Goal: Check status: Check status

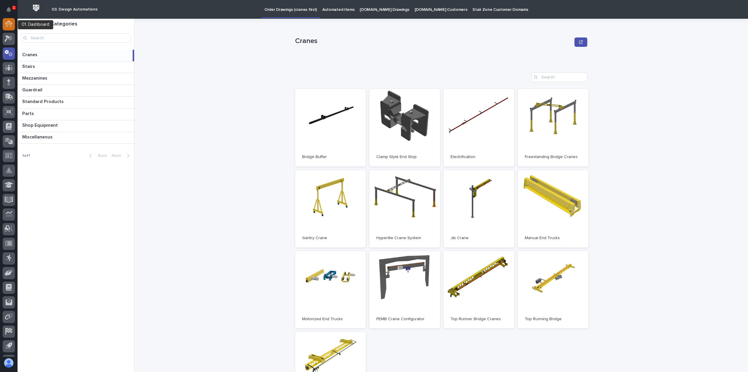
click at [7, 22] on icon at bounding box center [9, 22] width 8 height 4
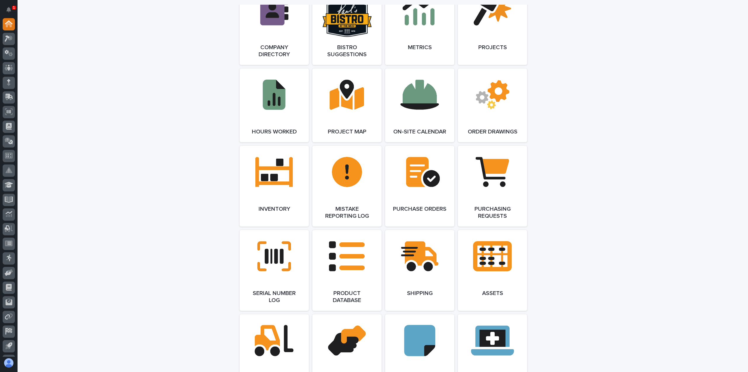
scroll to position [546, 0]
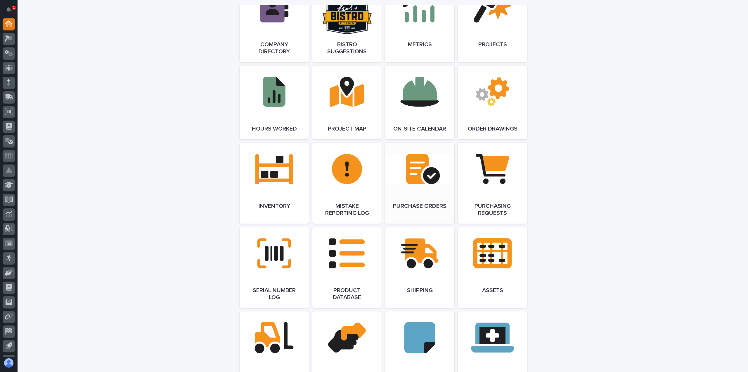
click at [421, 171] on link "Open Link" at bounding box center [419, 183] width 69 height 81
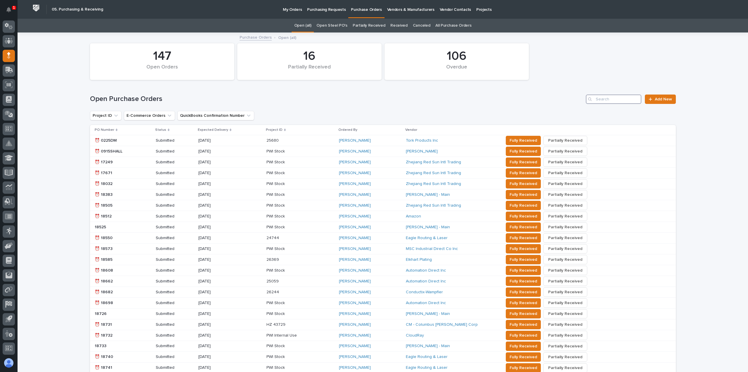
click at [609, 99] on input "Search" at bounding box center [614, 98] width 56 height 9
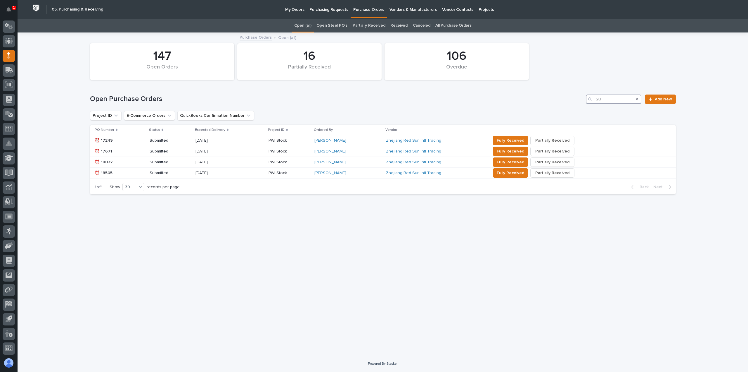
type input "S"
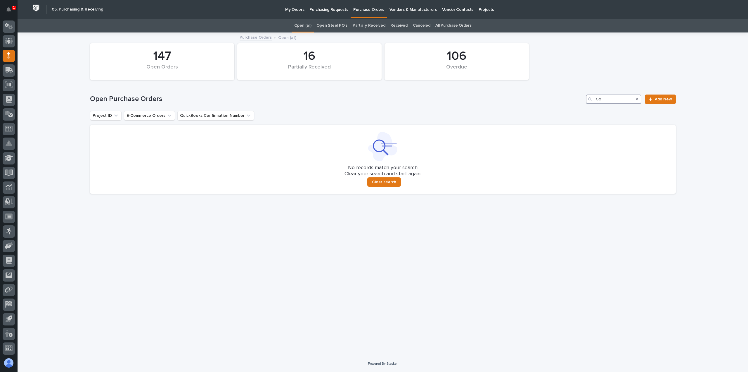
type input "G"
type input "H"
type input "F"
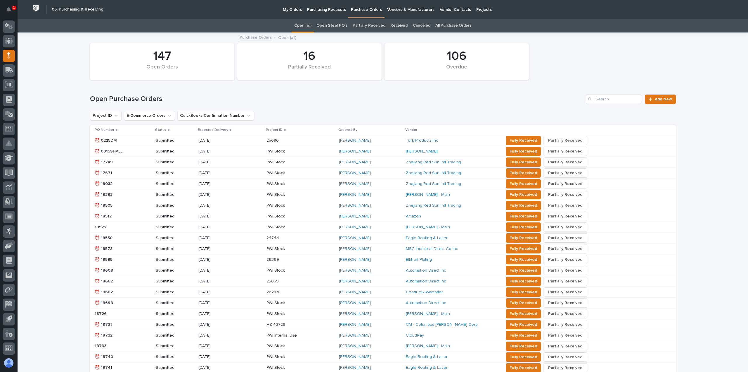
click at [406, 129] on p "Vendor" at bounding box center [412, 130] width 12 height 6
